Goal: Information Seeking & Learning: Learn about a topic

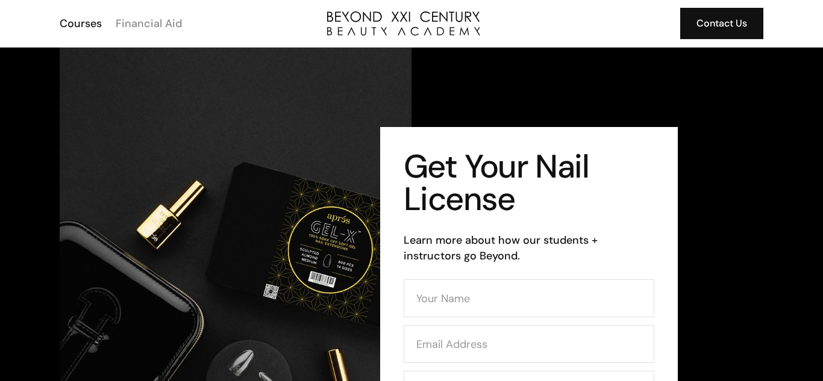
click at [163, 28] on div "Financial Aid" at bounding box center [149, 24] width 66 height 16
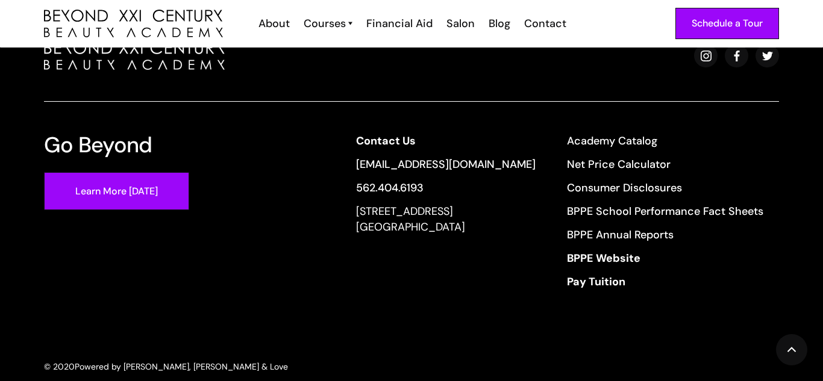
scroll to position [1059, 0]
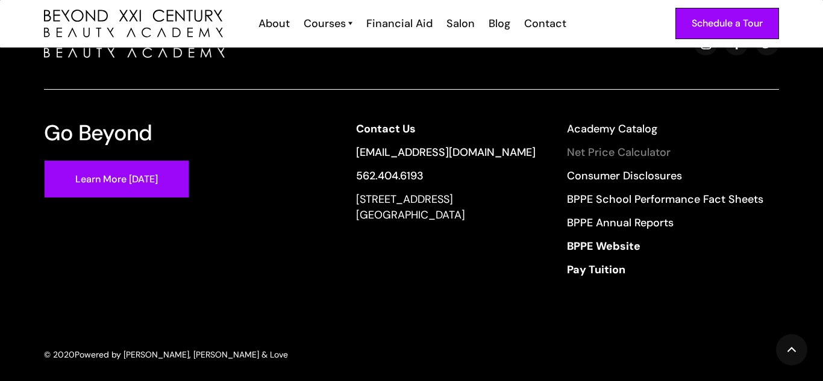
click at [620, 145] on link "Net Price Calculator" at bounding box center [665, 153] width 196 height 16
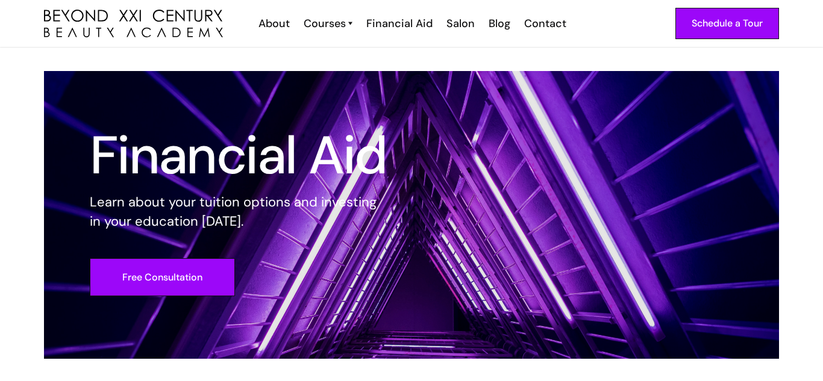
scroll to position [0, 0]
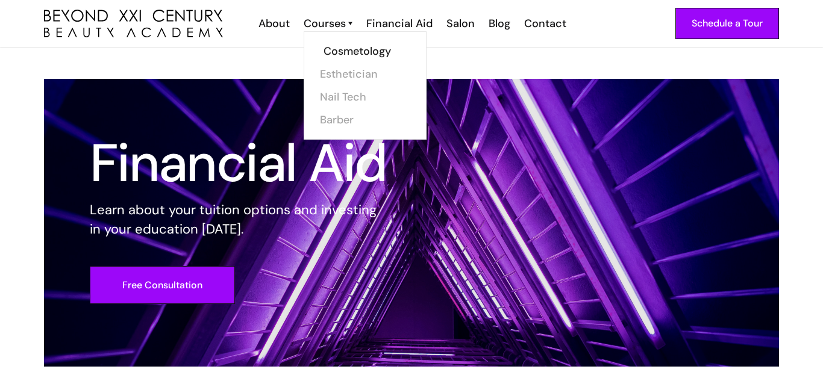
click at [332, 48] on link "Cosmetology" at bounding box center [368, 51] width 90 height 23
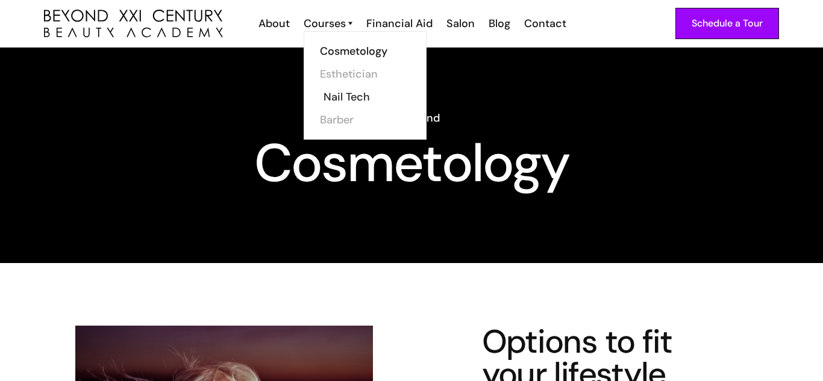
click at [332, 93] on link "Nail Tech" at bounding box center [368, 97] width 90 height 23
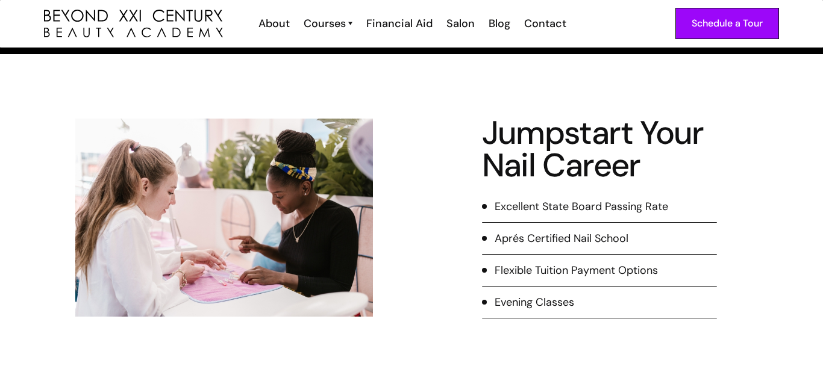
scroll to position [169, 0]
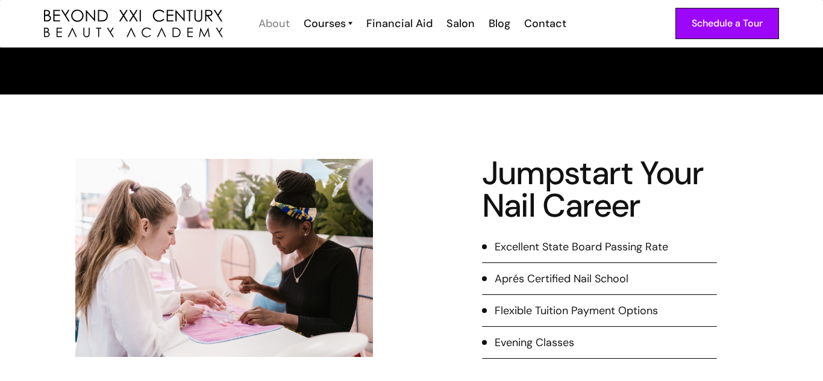
click at [276, 26] on div "About" at bounding box center [273, 24] width 31 height 16
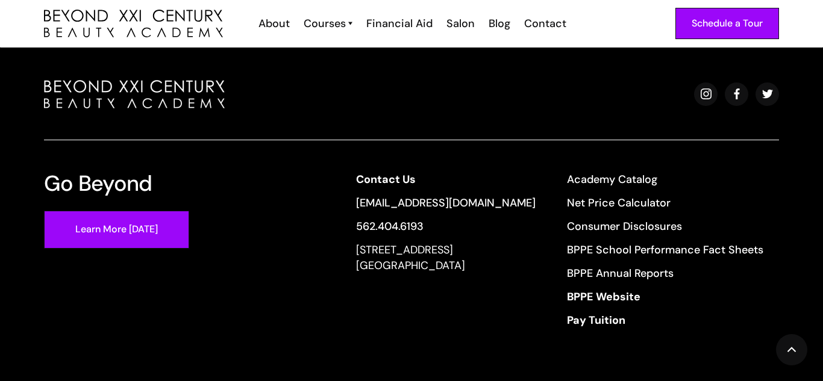
scroll to position [2722, 0]
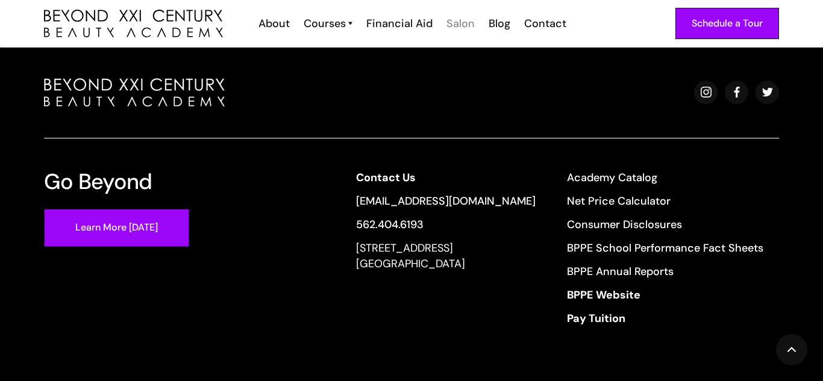
click at [461, 23] on div "Salon" at bounding box center [460, 24] width 28 height 16
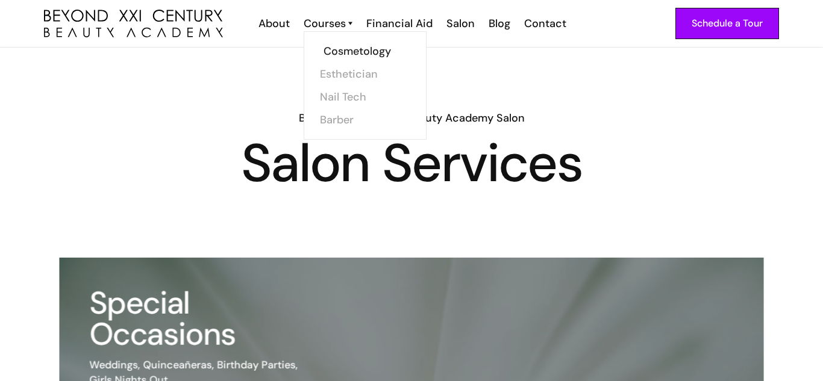
click at [337, 48] on link "Cosmetology" at bounding box center [368, 51] width 90 height 23
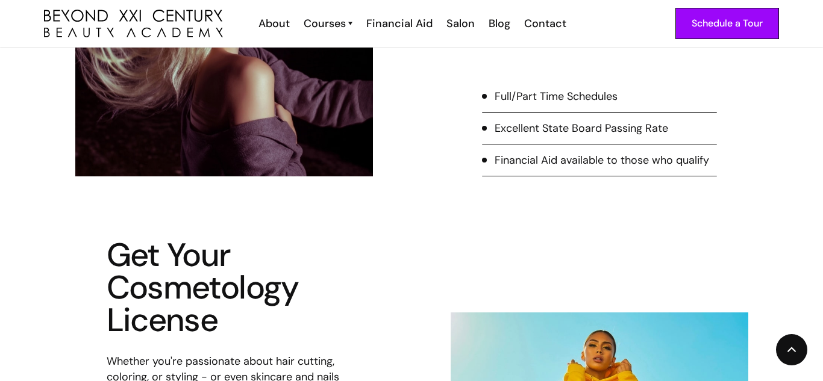
scroll to position [434, 0]
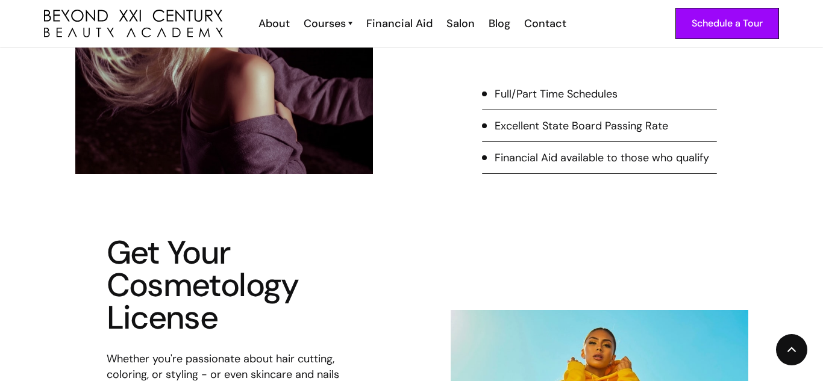
click at [491, 94] on li "Full/Part Time Schedules" at bounding box center [599, 98] width 235 height 24
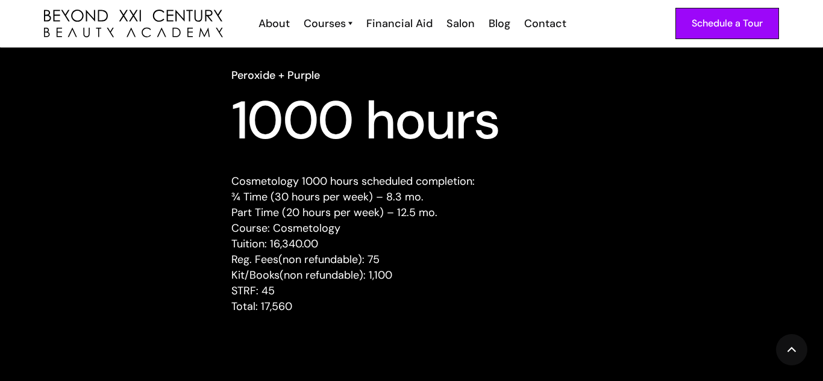
scroll to position [1180, 0]
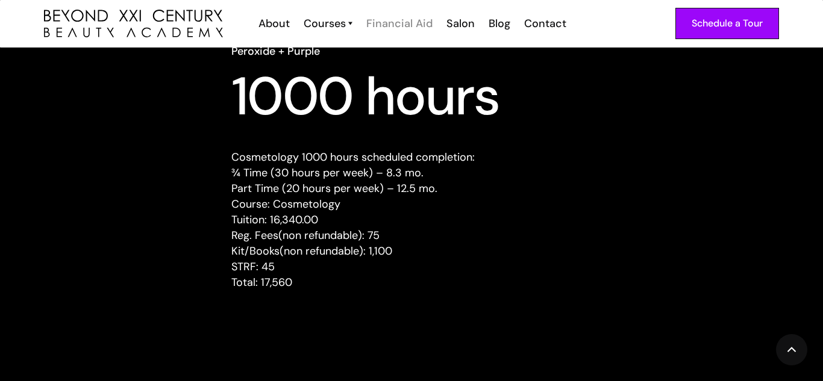
click at [379, 18] on div "Financial Aid" at bounding box center [399, 24] width 66 height 16
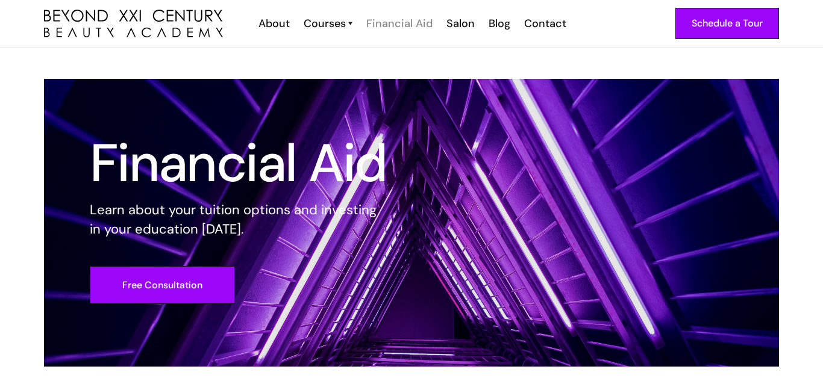
click at [393, 19] on div "Financial Aid" at bounding box center [399, 24] width 66 height 16
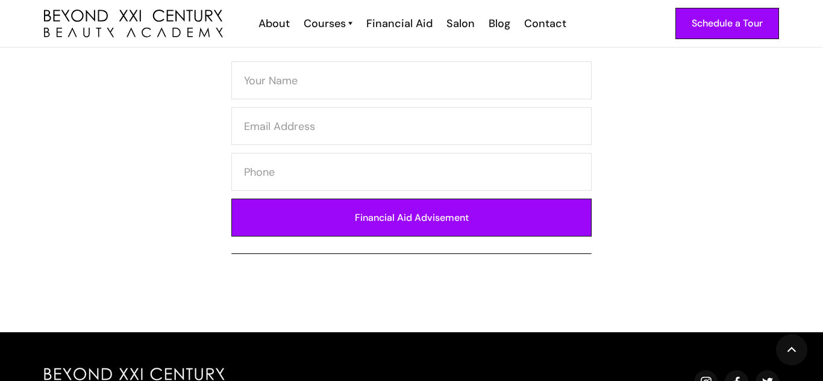
scroll to position [723, 0]
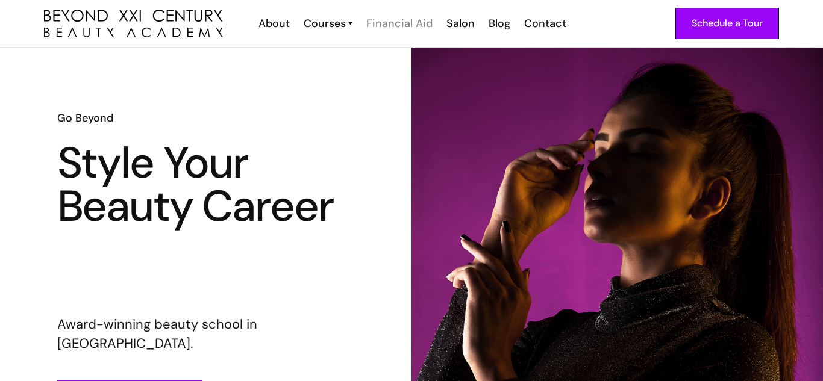
click at [390, 21] on div "Financial Aid" at bounding box center [399, 24] width 66 height 16
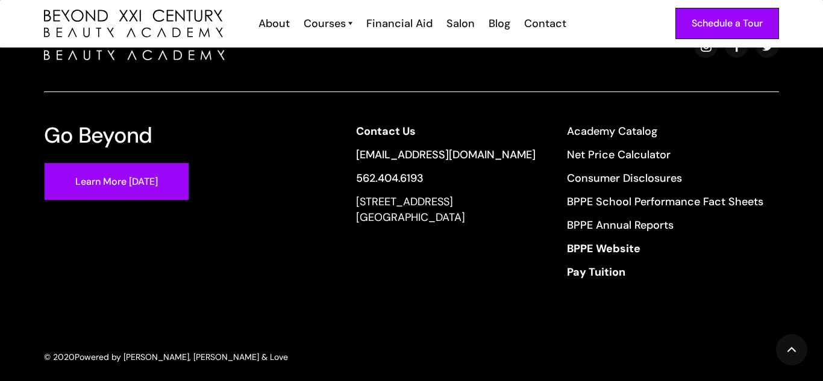
scroll to position [1059, 0]
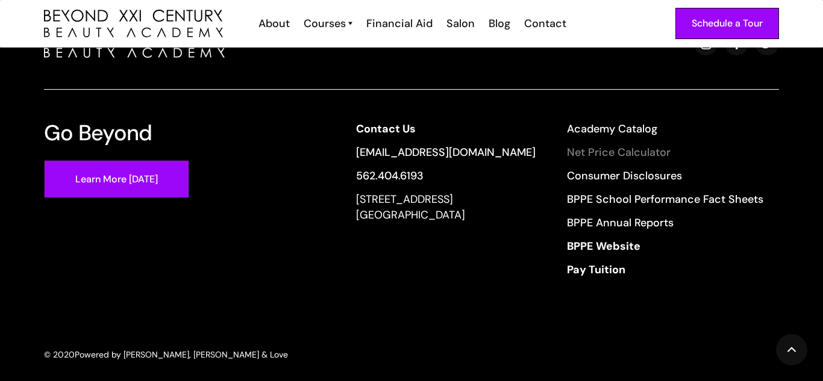
click at [596, 145] on link "Net Price Calculator" at bounding box center [665, 153] width 196 height 16
